Goal: Task Accomplishment & Management: Use online tool/utility

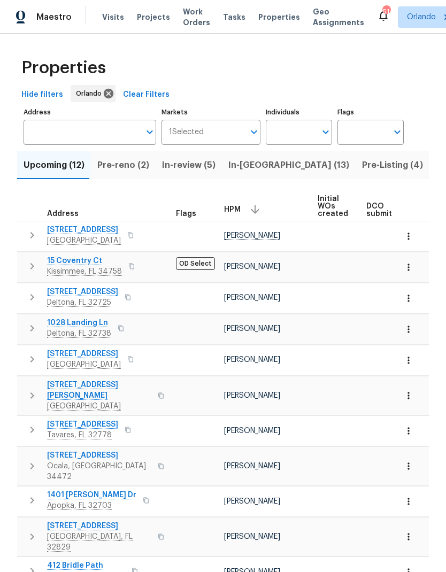
click at [128, 165] on span "Pre-reno (2)" at bounding box center [123, 165] width 52 height 15
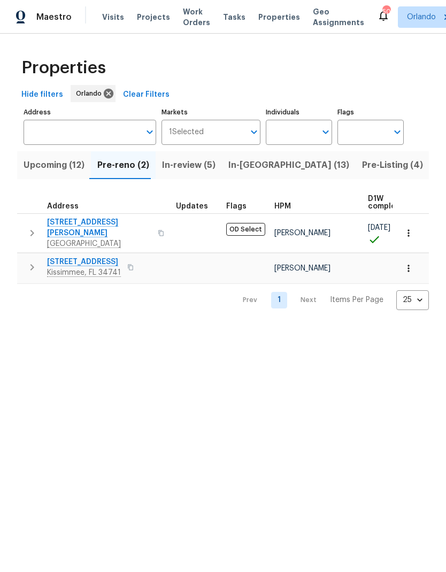
click at [65, 172] on span "Upcoming (12)" at bounding box center [54, 165] width 61 height 15
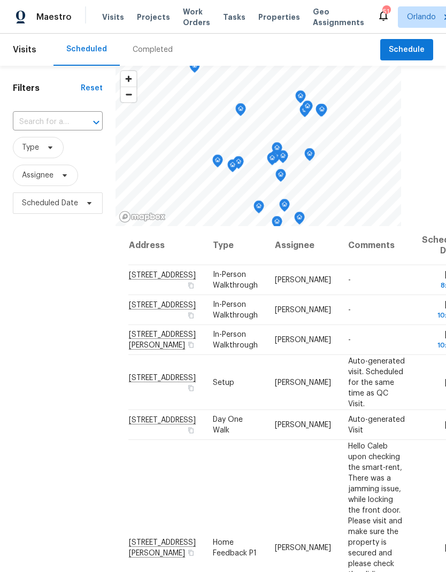
click at [156, 21] on span "Projects" at bounding box center [153, 17] width 33 height 11
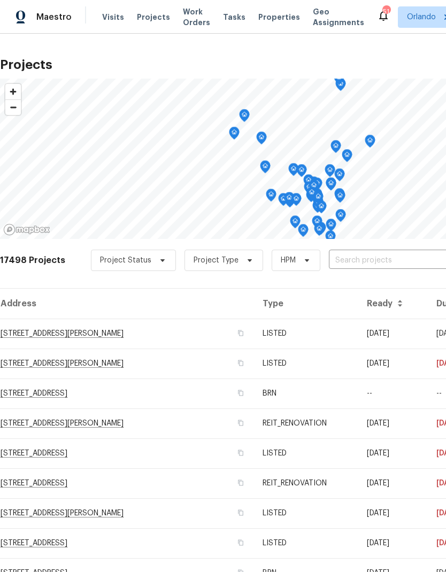
click at [369, 265] on input "text" at bounding box center [390, 260] width 122 height 17
type input "4121 shelter"
click at [358, 263] on input "text" at bounding box center [390, 260] width 122 height 17
type input "4121"
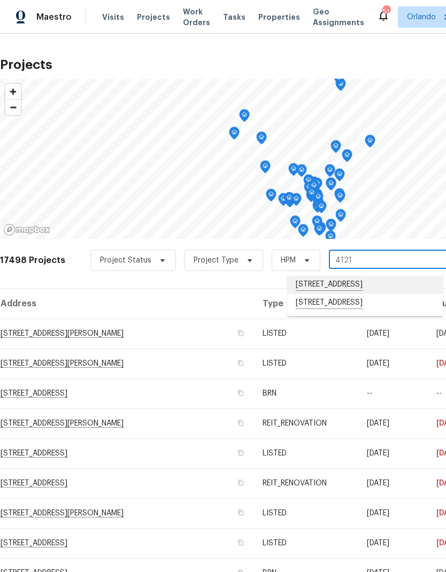
click at [367, 284] on li "4121 Shelter Bay Dr, Kissimmee, FL 34746" at bounding box center [364, 285] width 155 height 18
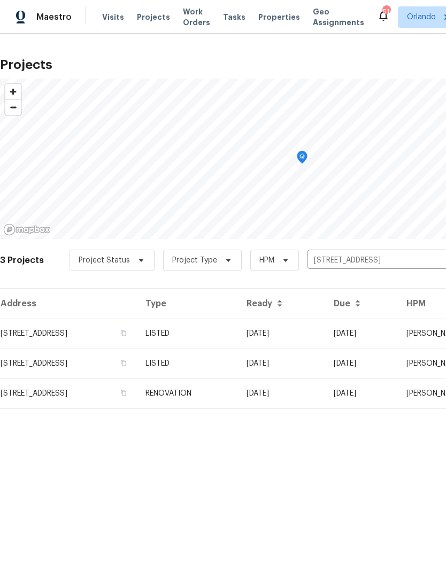
click at [322, 342] on td "07/30/25" at bounding box center [281, 333] width 87 height 30
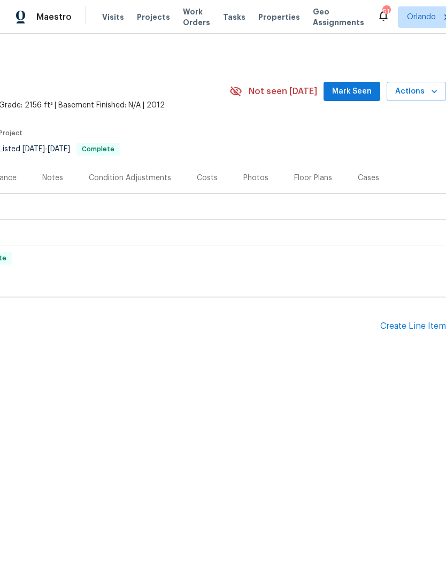
scroll to position [0, 158]
click at [414, 329] on div "Create Line Item" at bounding box center [413, 326] width 66 height 10
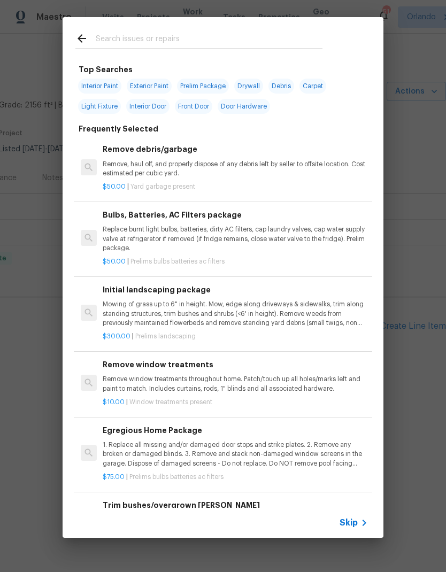
click at [217, 24] on div at bounding box center [199, 38] width 272 height 42
click at [184, 45] on input "text" at bounding box center [209, 40] width 227 height 16
click at [432, 244] on div "Top Searches Interior Paint Exterior Paint Prelim Package Drywall Debris Carpet…" at bounding box center [223, 277] width 446 height 555
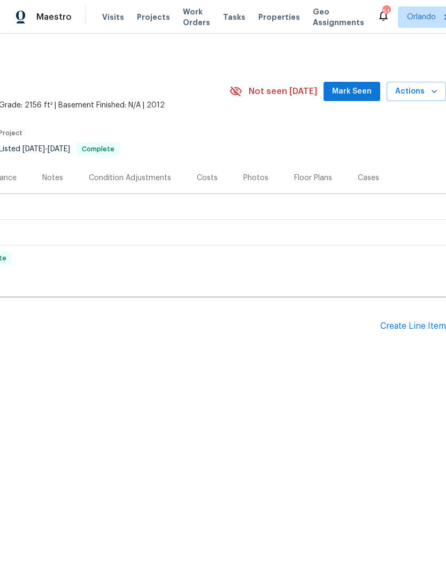
click at [418, 97] on span "Actions" at bounding box center [416, 91] width 42 height 13
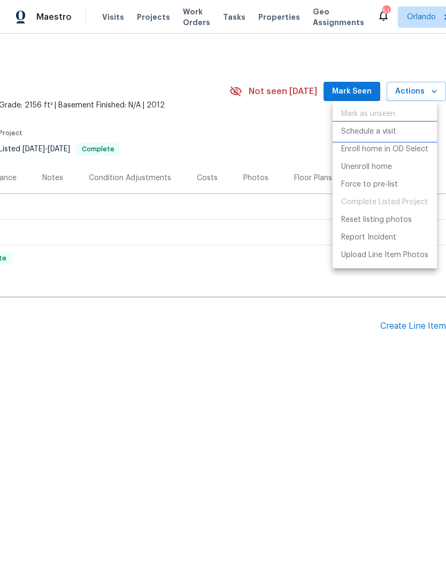
click at [395, 135] on p "Schedule a visit" at bounding box center [368, 131] width 55 height 11
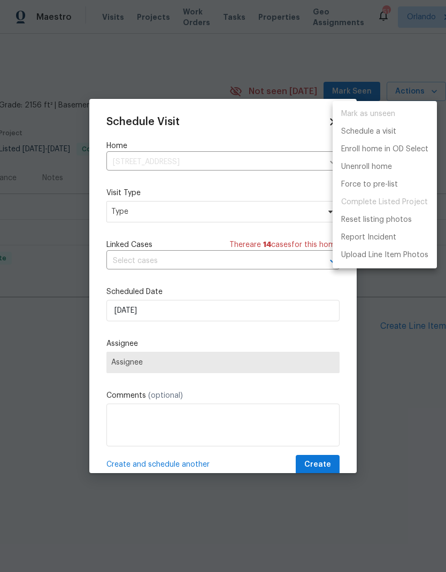
click at [232, 160] on div at bounding box center [223, 286] width 446 height 572
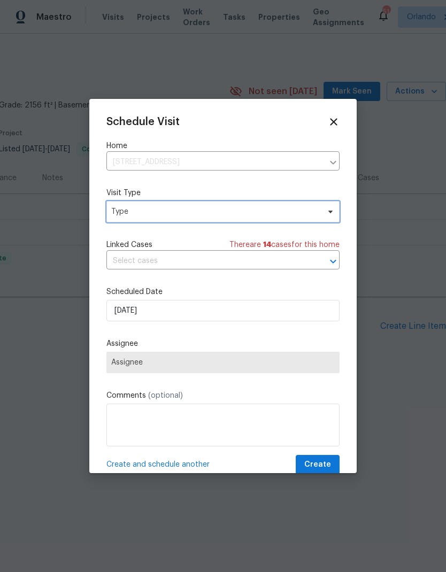
click at [259, 214] on span "Type" at bounding box center [215, 211] width 208 height 11
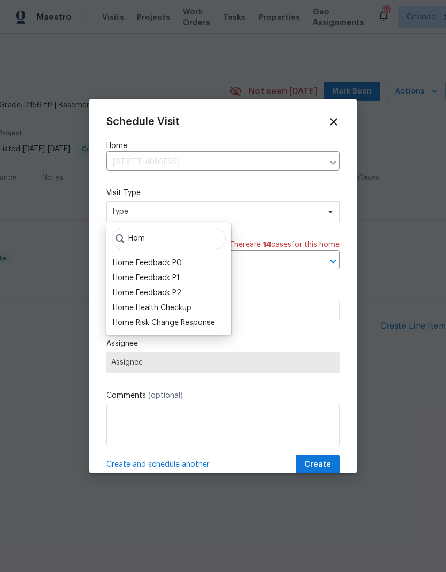
type input "Hom"
click at [177, 308] on div "Home Health Checkup" at bounding box center [152, 307] width 79 height 11
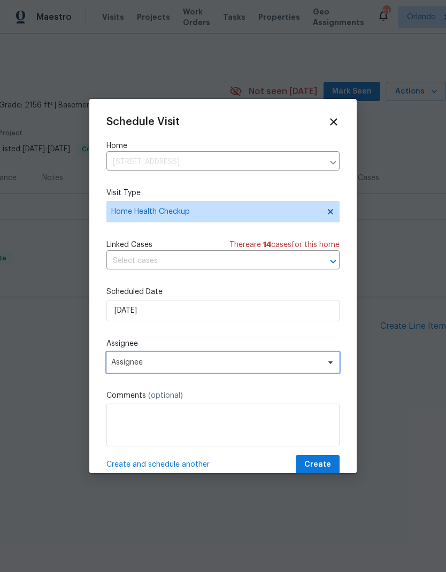
click at [315, 371] on span "Assignee" at bounding box center [222, 362] width 233 height 21
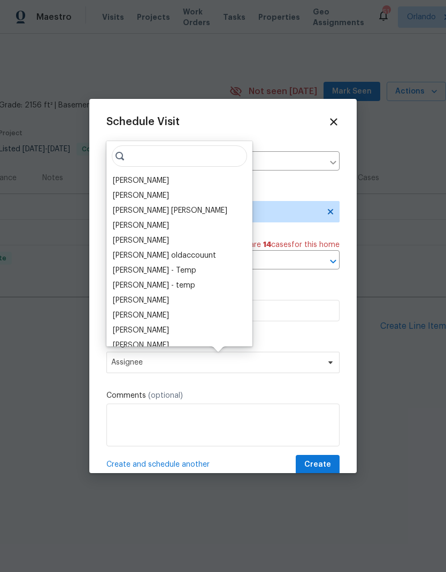
click at [144, 183] on div "[PERSON_NAME]" at bounding box center [141, 180] width 56 height 11
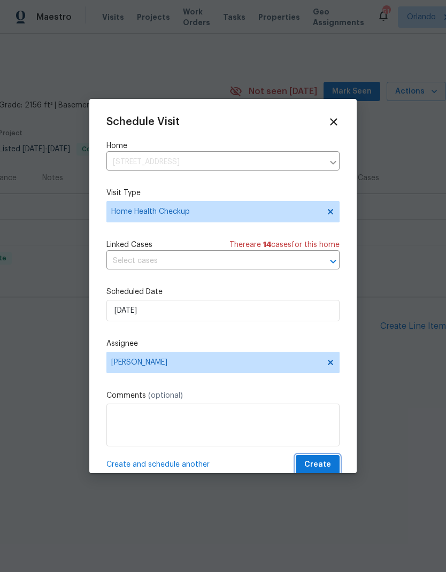
click at [327, 467] on span "Create" at bounding box center [317, 464] width 27 height 13
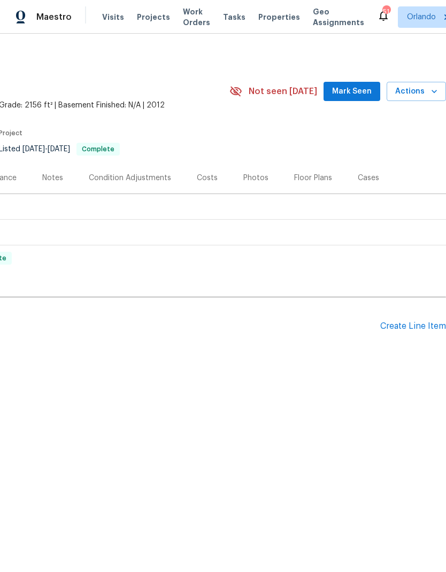
click at [141, 17] on span "Projects" at bounding box center [153, 17] width 33 height 11
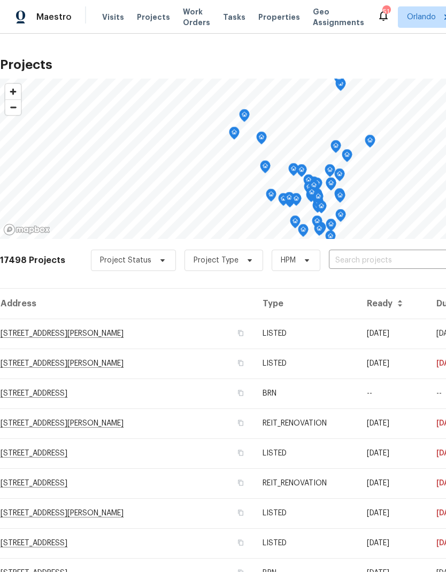
click at [388, 262] on input "text" at bounding box center [390, 260] width 122 height 17
type input "2840 g"
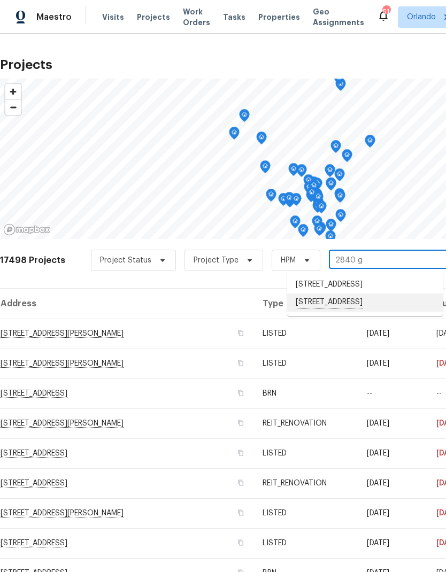
click at [363, 311] on li "2840 Grasmere View Pkwy, Kissimmee, FL 34746" at bounding box center [364, 302] width 155 height 18
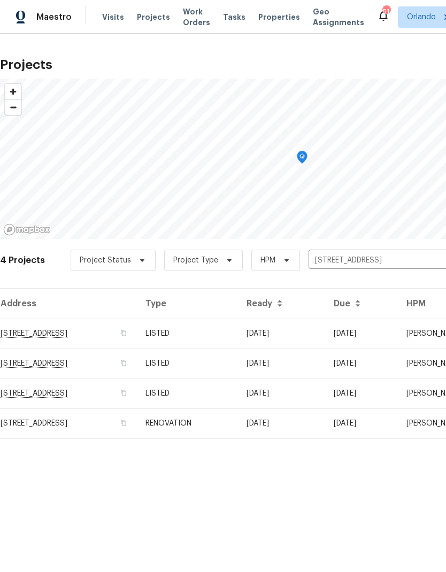
click at [238, 336] on td "LISTED" at bounding box center [187, 333] width 101 height 30
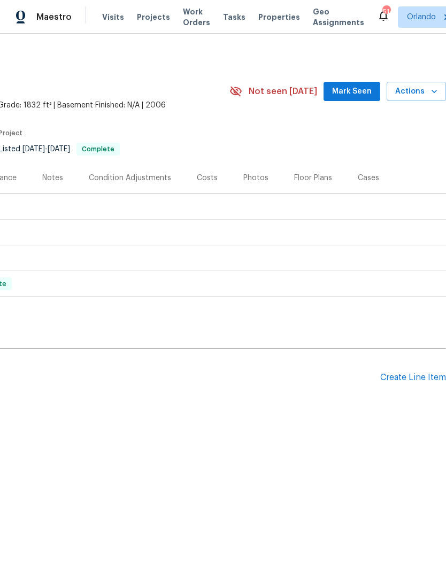
scroll to position [0, 158]
click at [423, 91] on span "Actions" at bounding box center [416, 91] width 42 height 13
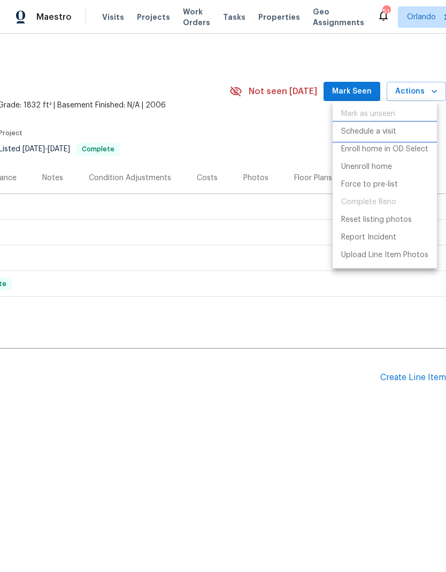
click at [373, 130] on p "Schedule a visit" at bounding box center [368, 131] width 55 height 11
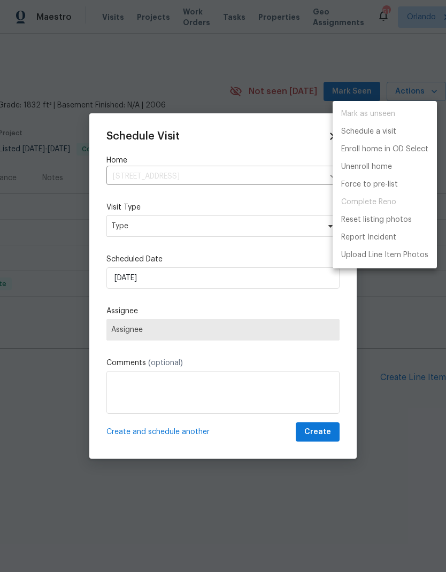
click at [270, 229] on div at bounding box center [223, 286] width 446 height 572
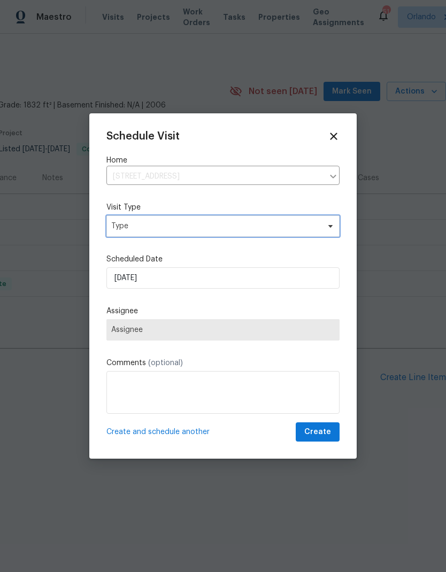
click at [294, 228] on span "Type" at bounding box center [215, 226] width 208 height 11
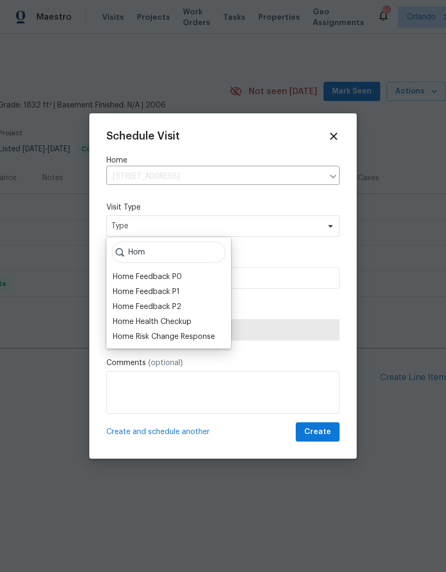
type input "Hom"
click at [168, 325] on div "Home Health Checkup" at bounding box center [152, 321] width 79 height 11
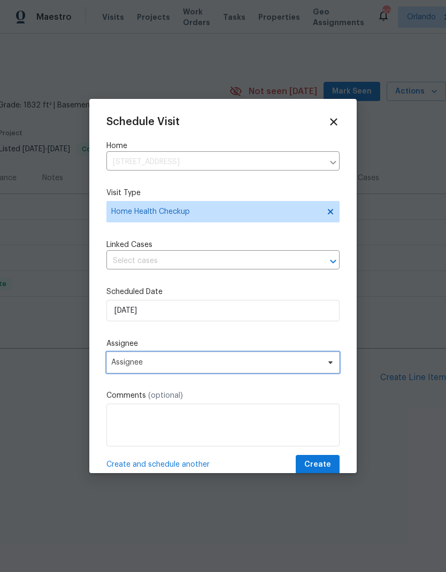
click at [307, 362] on span "Assignee" at bounding box center [215, 362] width 209 height 9
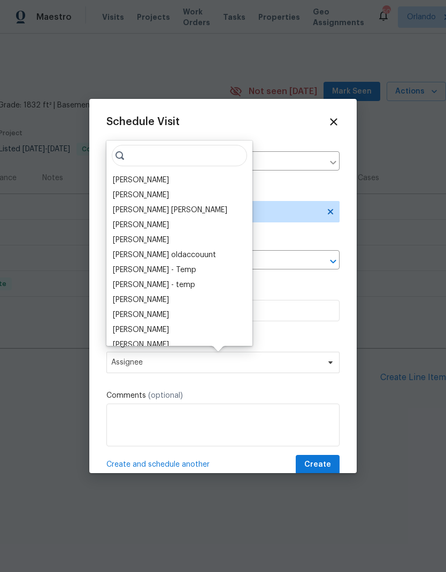
click at [154, 185] on div "[PERSON_NAME]" at bounding box center [141, 180] width 56 height 11
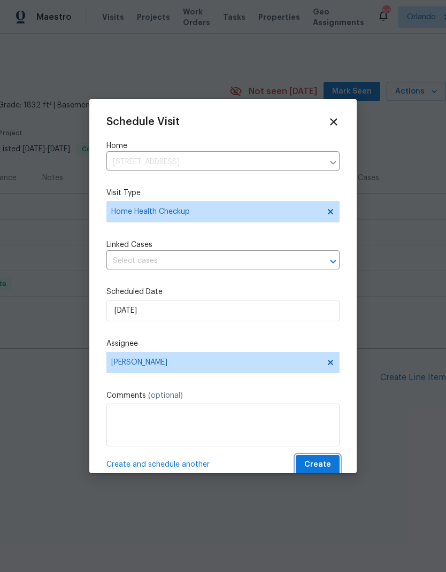
click at [322, 463] on span "Create" at bounding box center [317, 464] width 27 height 13
click at [314, 463] on span "Create" at bounding box center [317, 464] width 27 height 13
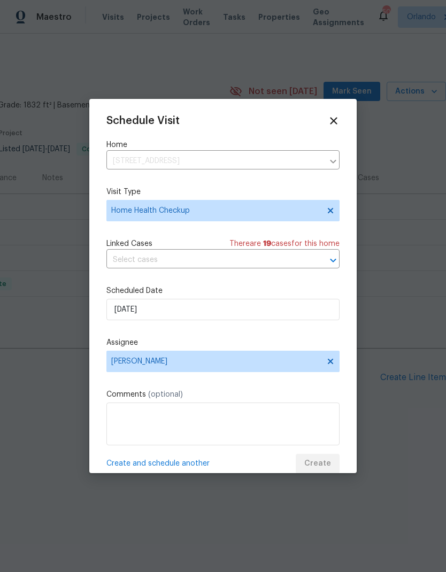
click at [326, 461] on div "Create and schedule another Create" at bounding box center [222, 464] width 233 height 20
